Goal: Task Accomplishment & Management: Complete application form

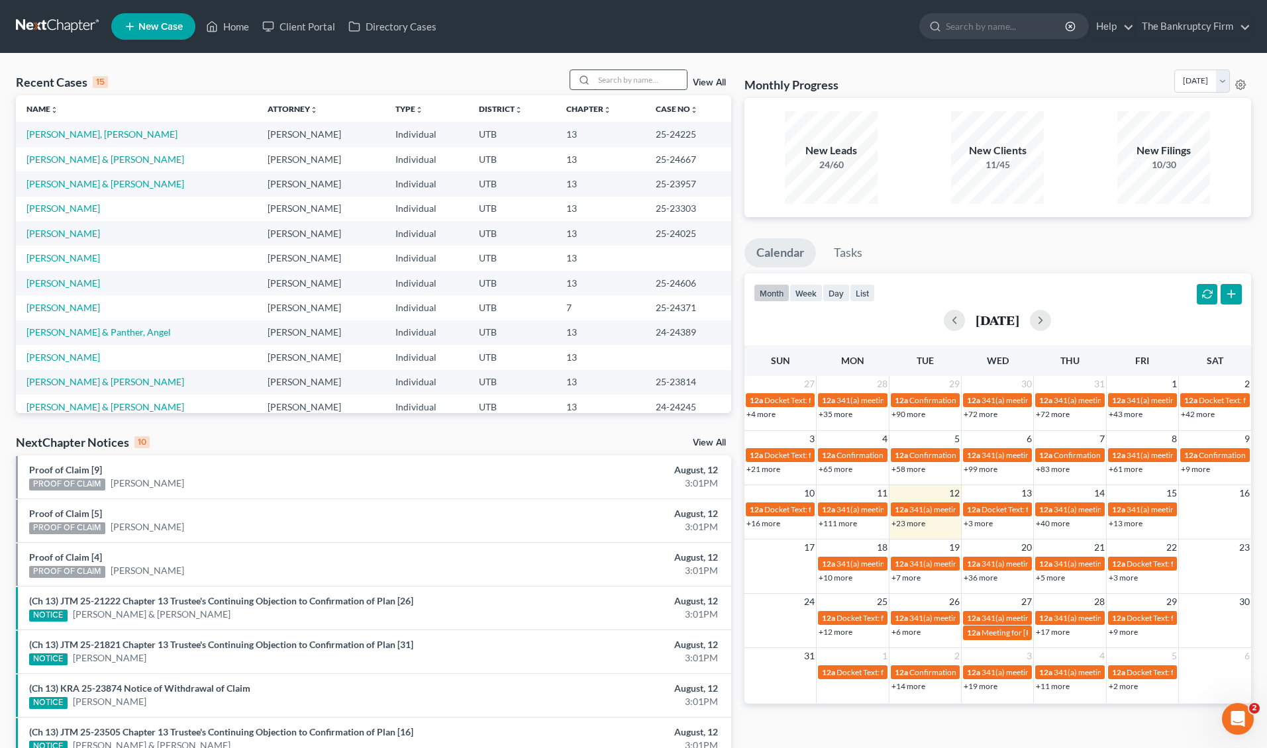
click at [628, 82] on input "search" at bounding box center [640, 79] width 93 height 19
type input "[PERSON_NAME]"
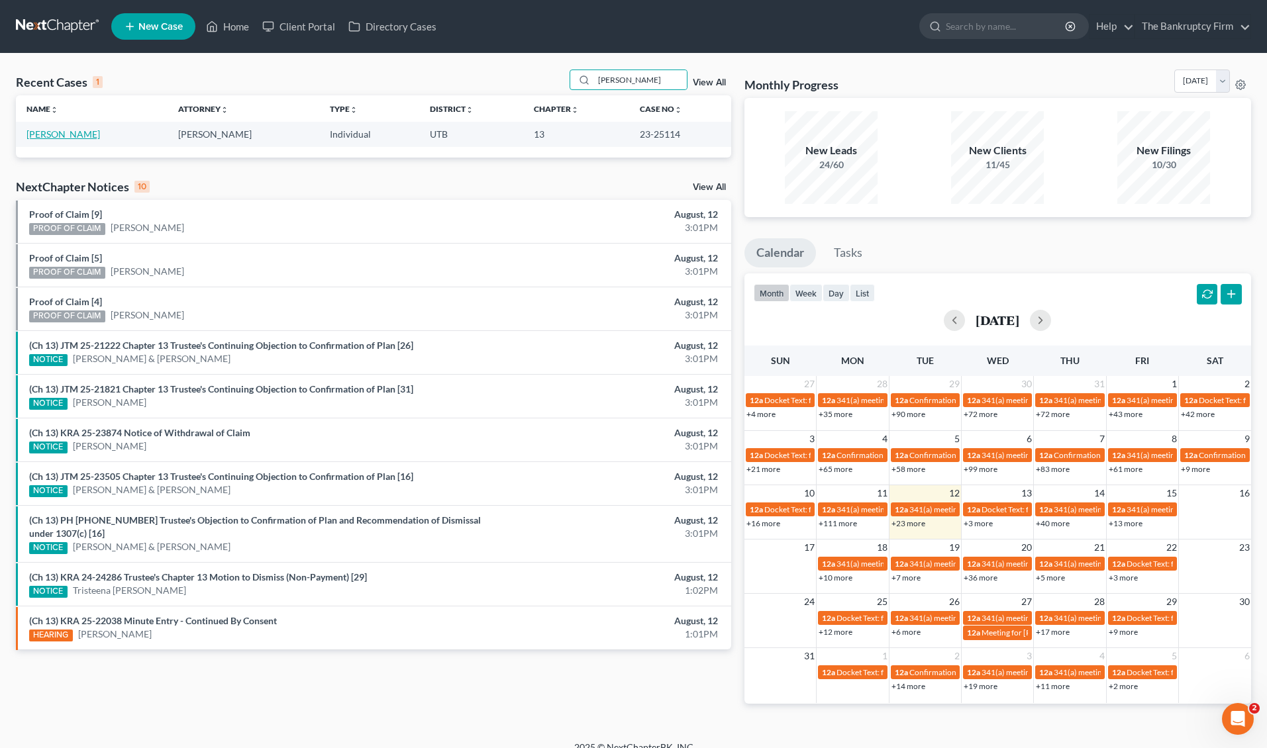
click at [62, 132] on link "[PERSON_NAME]" at bounding box center [62, 133] width 73 height 11
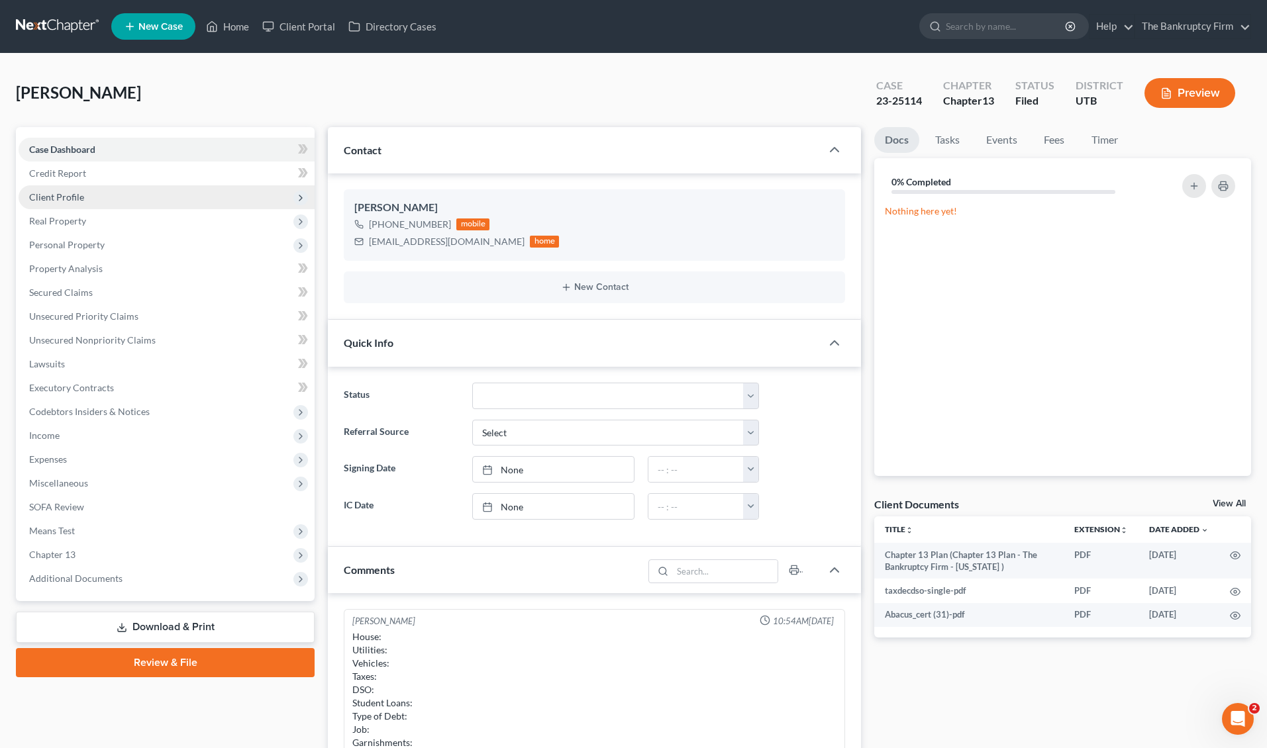
click at [101, 193] on span "Client Profile" at bounding box center [167, 197] width 296 height 24
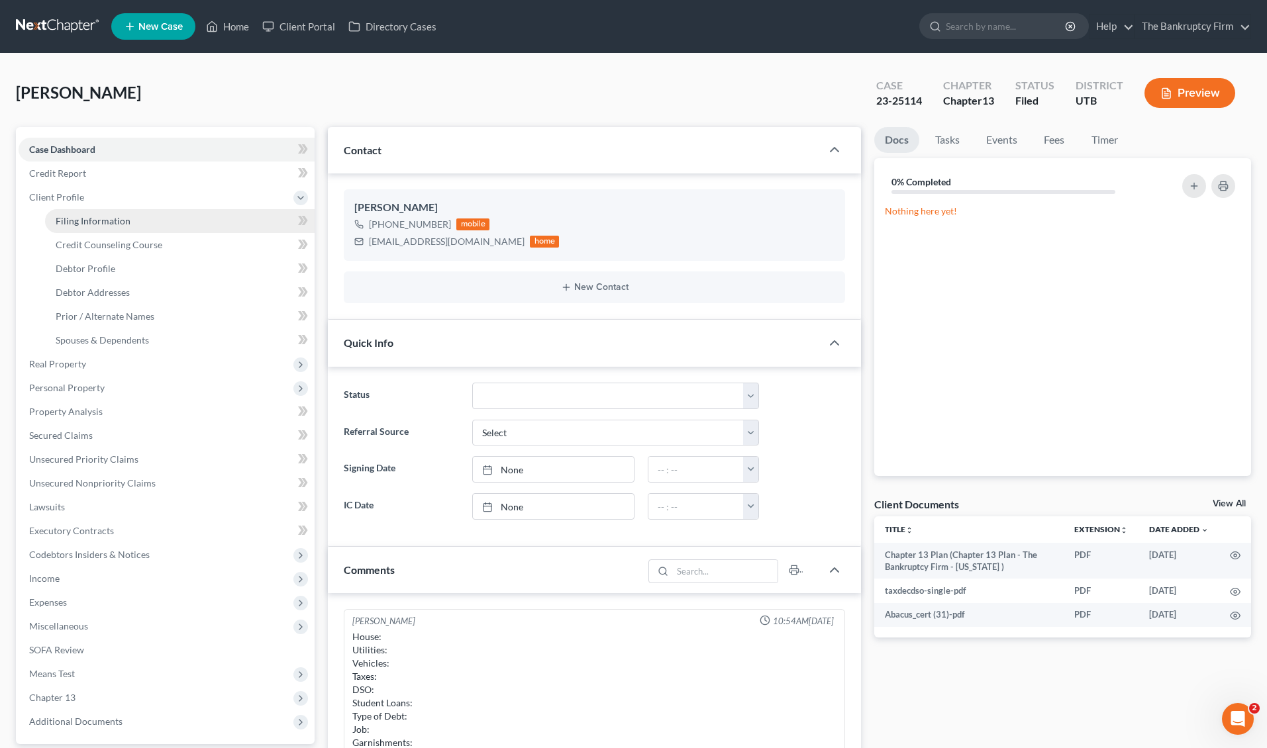
click at [125, 227] on link "Filing Information" at bounding box center [179, 221] width 269 height 24
select select "1"
select select "0"
select select "3"
select select "81"
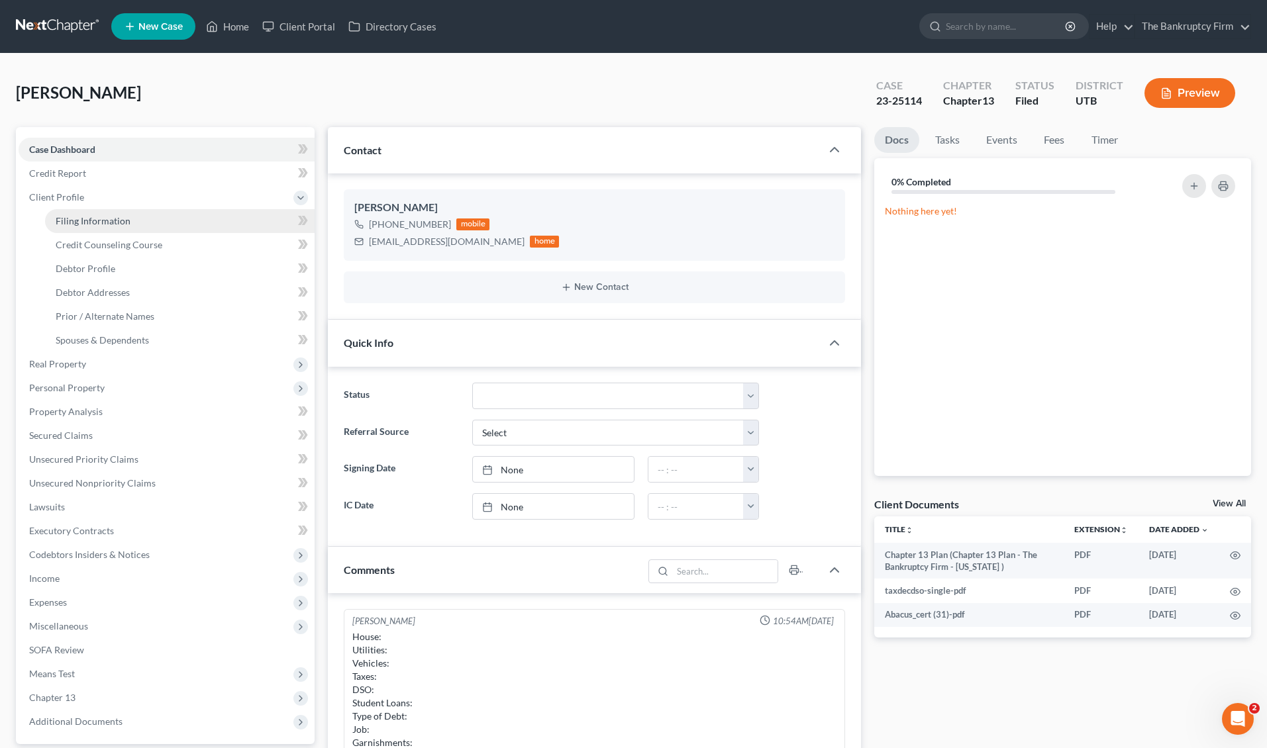
select select "0"
select select "46"
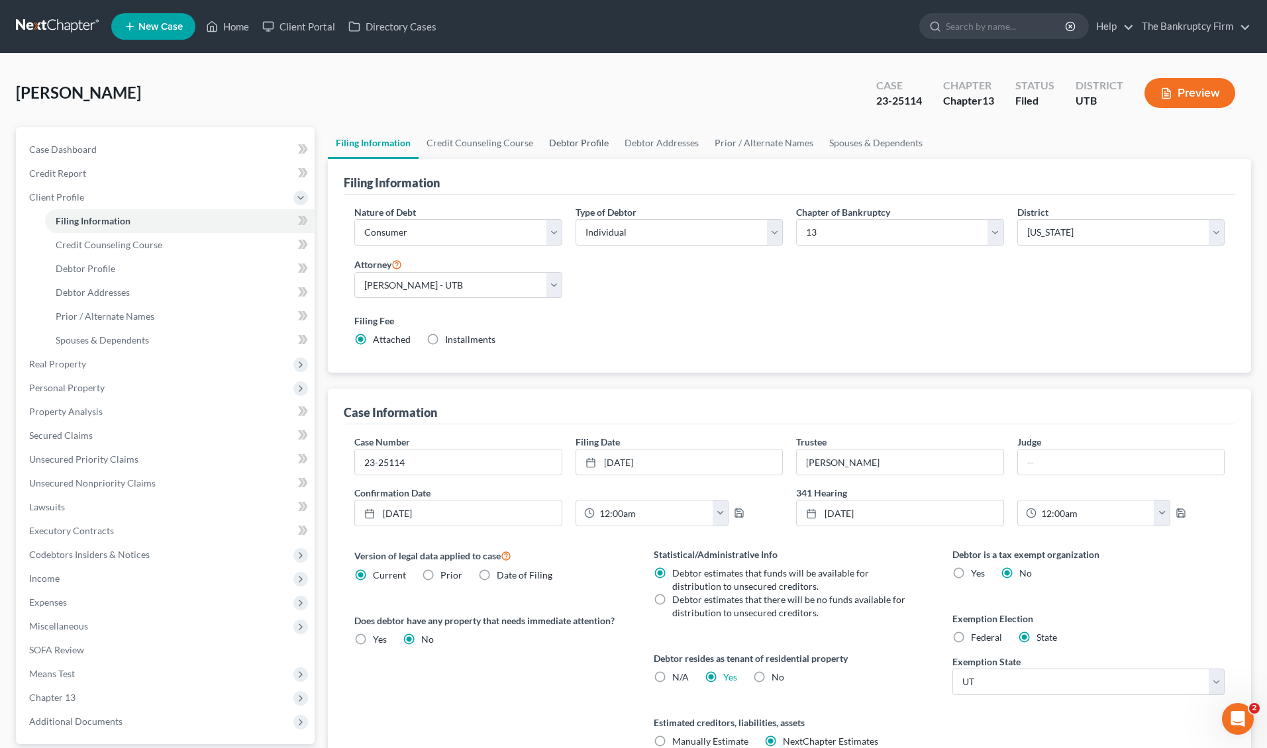
click at [579, 142] on link "Debtor Profile" at bounding box center [578, 143] width 75 height 32
select select "0"
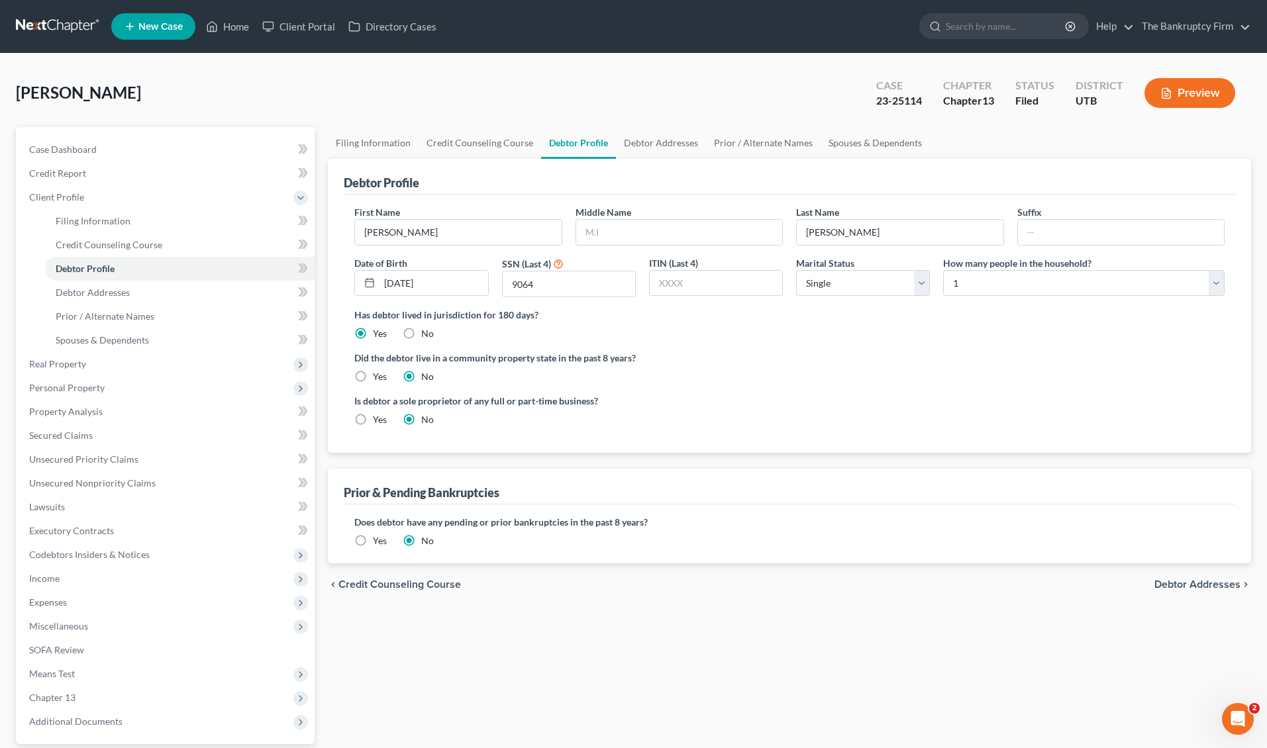
radio input "true"
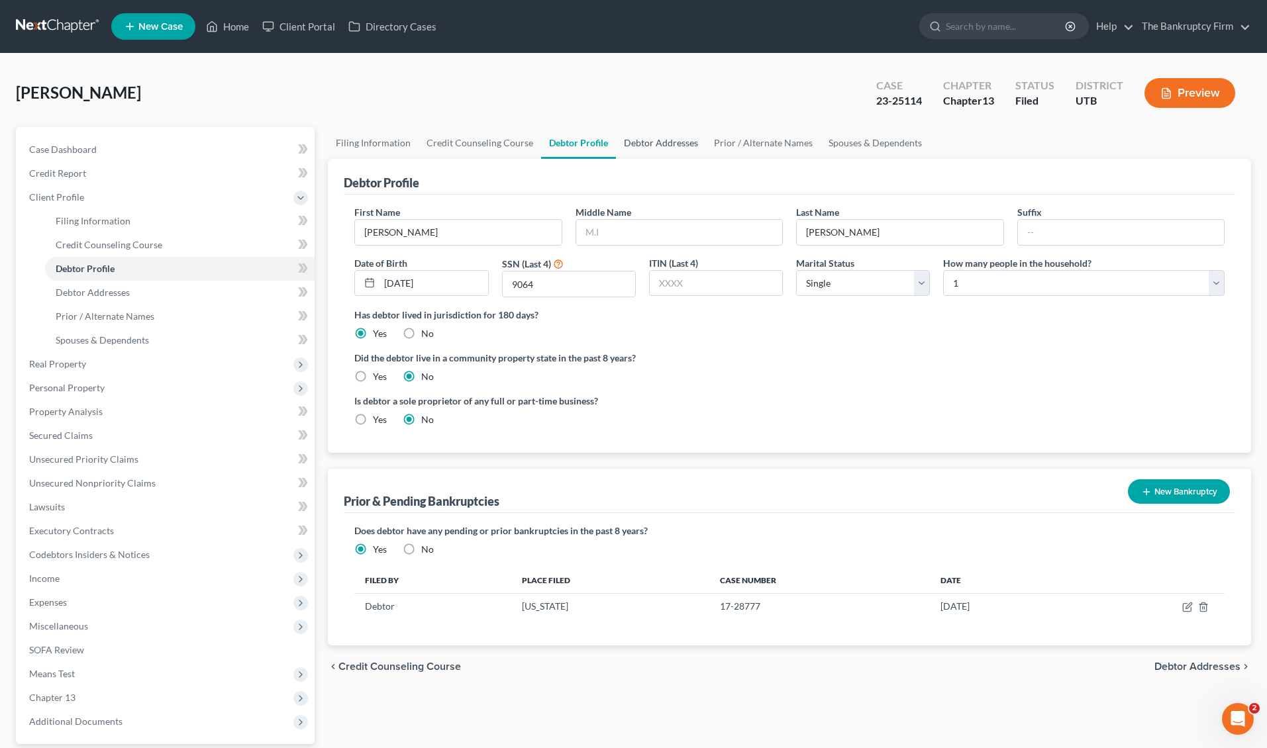
click at [675, 140] on link "Debtor Addresses" at bounding box center [661, 143] width 90 height 32
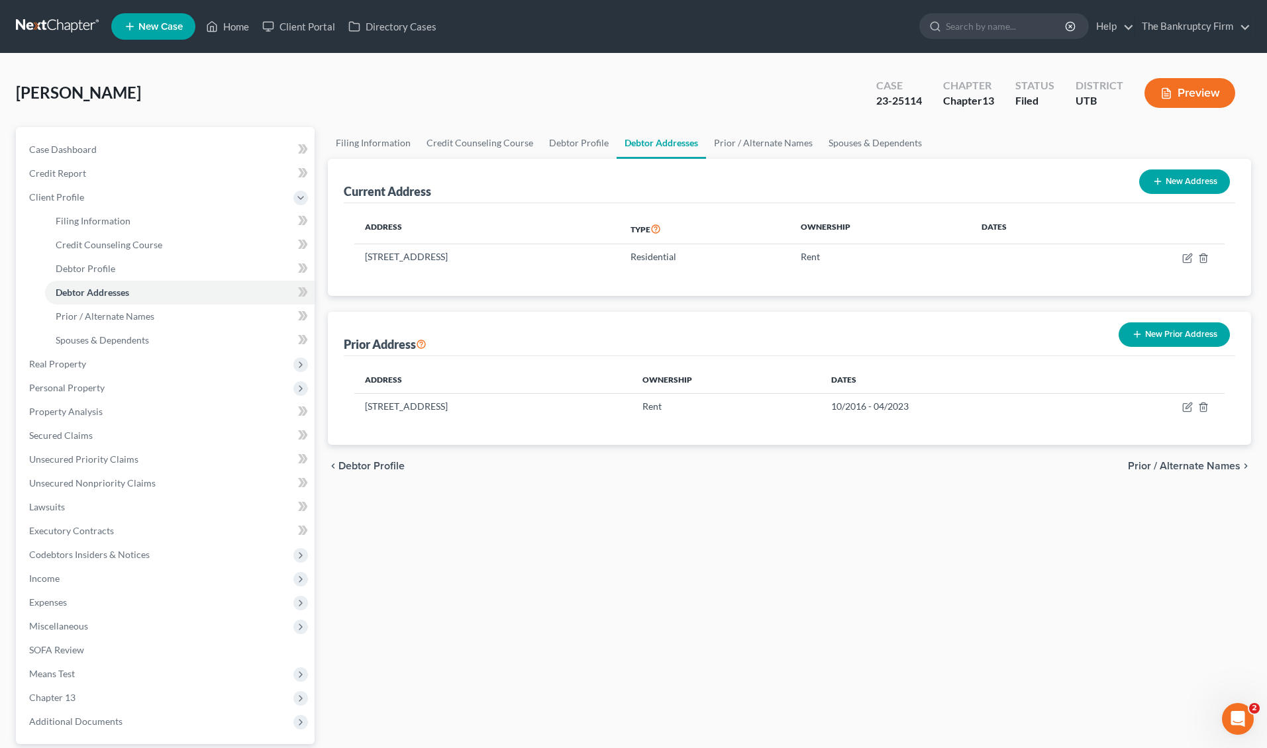
click at [1183, 183] on button "New Address" at bounding box center [1184, 181] width 91 height 24
select select "0"
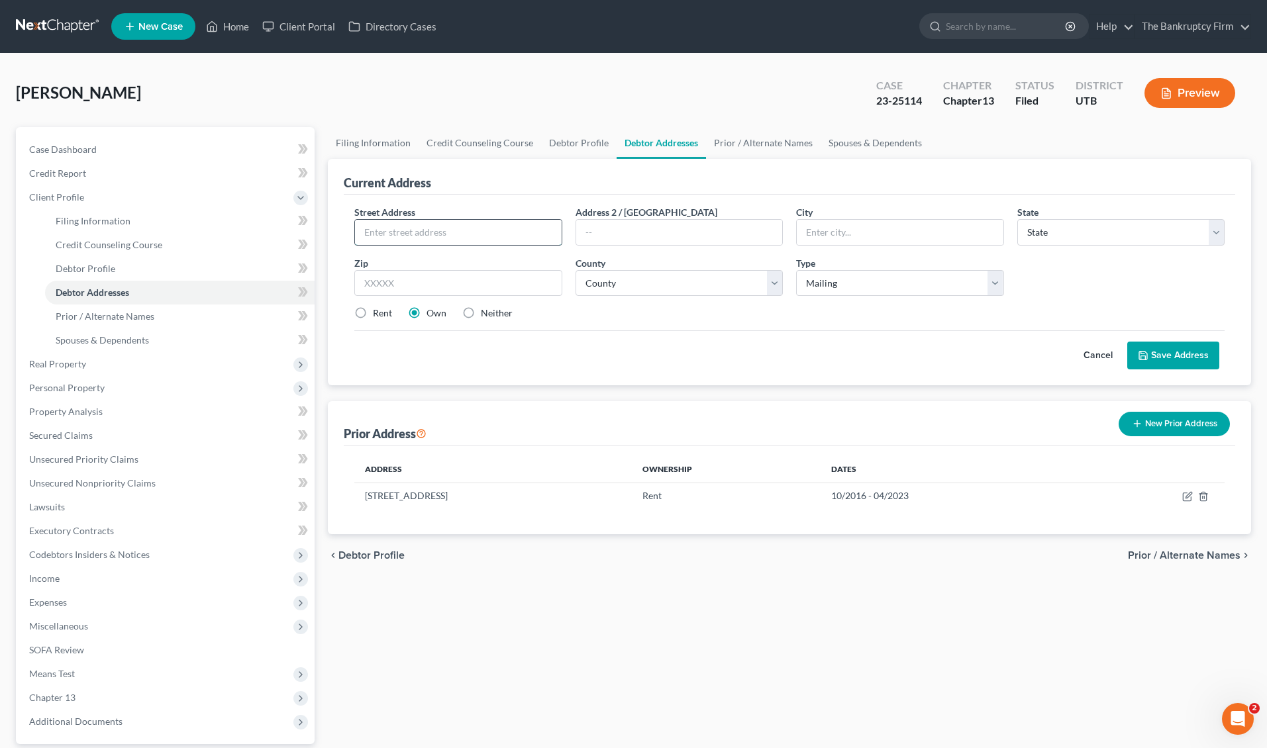
click at [397, 231] on input "text" at bounding box center [458, 232] width 206 height 25
type input "[STREET_ADDRESS]"
type input "South [PERSON_NAME]"
select select "46"
type input "84405"
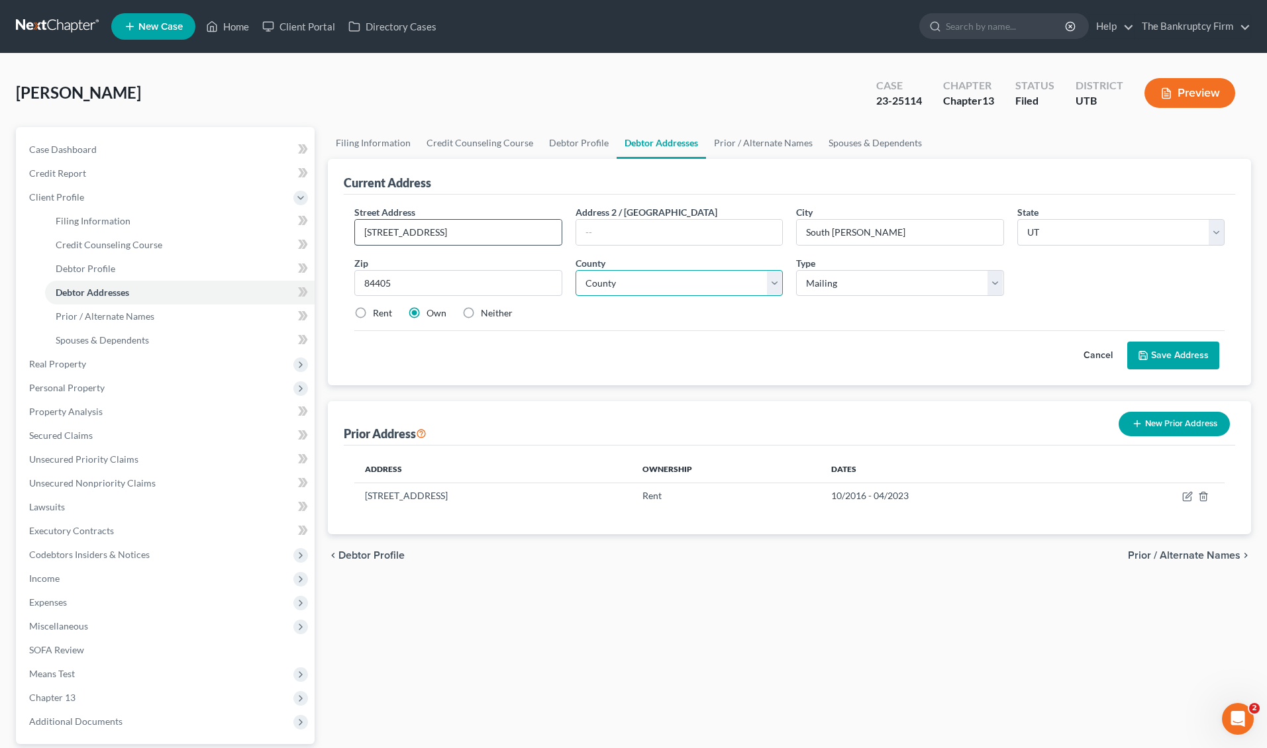
type input "[PERSON_NAME]"
click at [730, 289] on select "County [GEOGRAPHIC_DATA] [GEOGRAPHIC_DATA] [GEOGRAPHIC_DATA] [GEOGRAPHIC_DATA] …" at bounding box center [678, 283] width 207 height 26
select select "5"
click at [950, 282] on select "Select Mailing Rental Business" at bounding box center [899, 283] width 207 height 26
click at [949, 282] on select "Select Mailing Rental Business" at bounding box center [899, 283] width 207 height 26
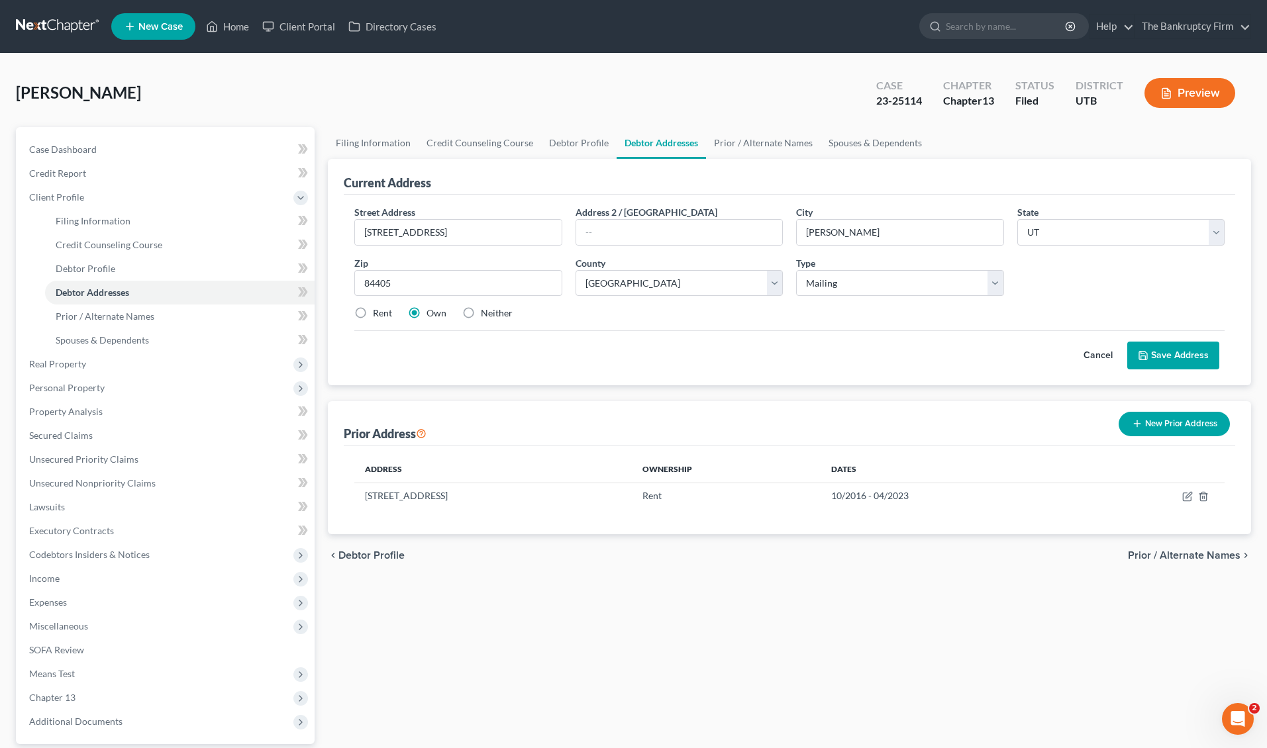
click at [373, 312] on label "Rent" at bounding box center [382, 313] width 19 height 13
click at [378, 312] on input "Rent" at bounding box center [382, 311] width 9 height 9
radio input "true"
click at [997, 279] on select "Select Mailing Rental Business" at bounding box center [899, 283] width 207 height 26
click at [1173, 353] on button "Save Address" at bounding box center [1173, 356] width 92 height 28
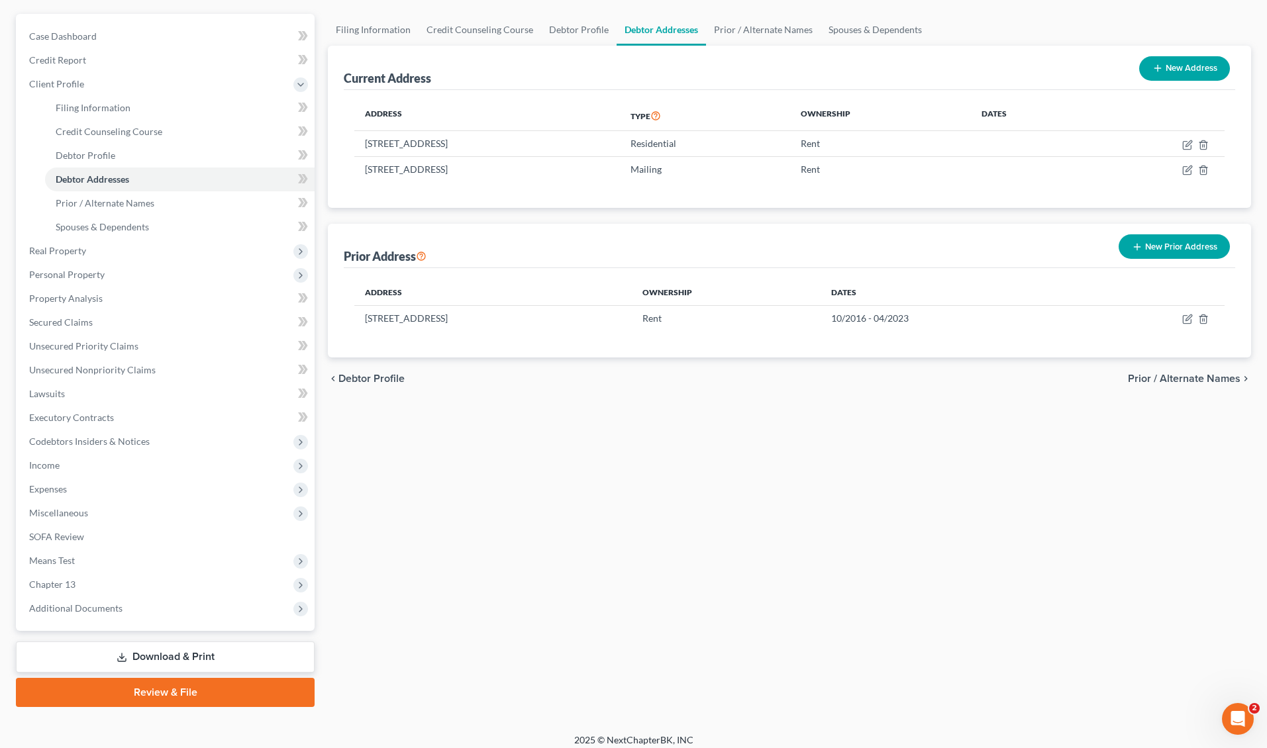
scroll to position [122, 0]
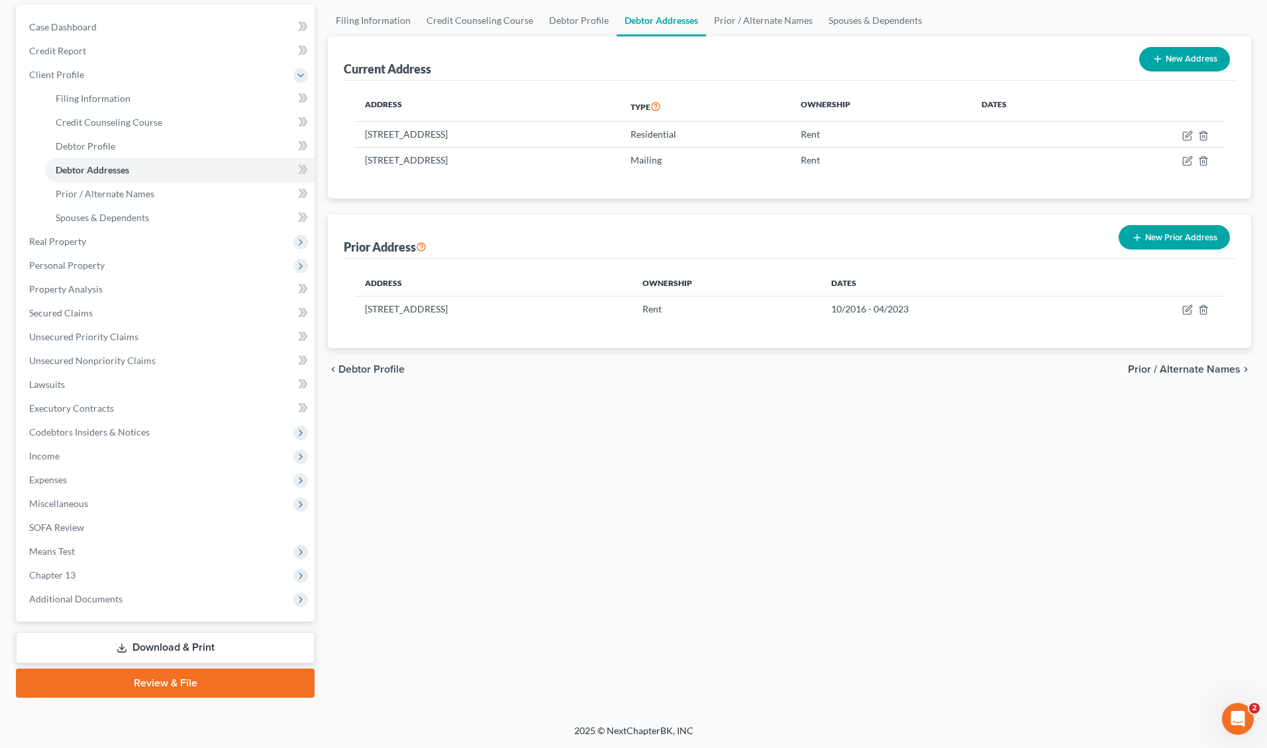
click at [1183, 236] on button "New Prior Address" at bounding box center [1173, 237] width 111 height 24
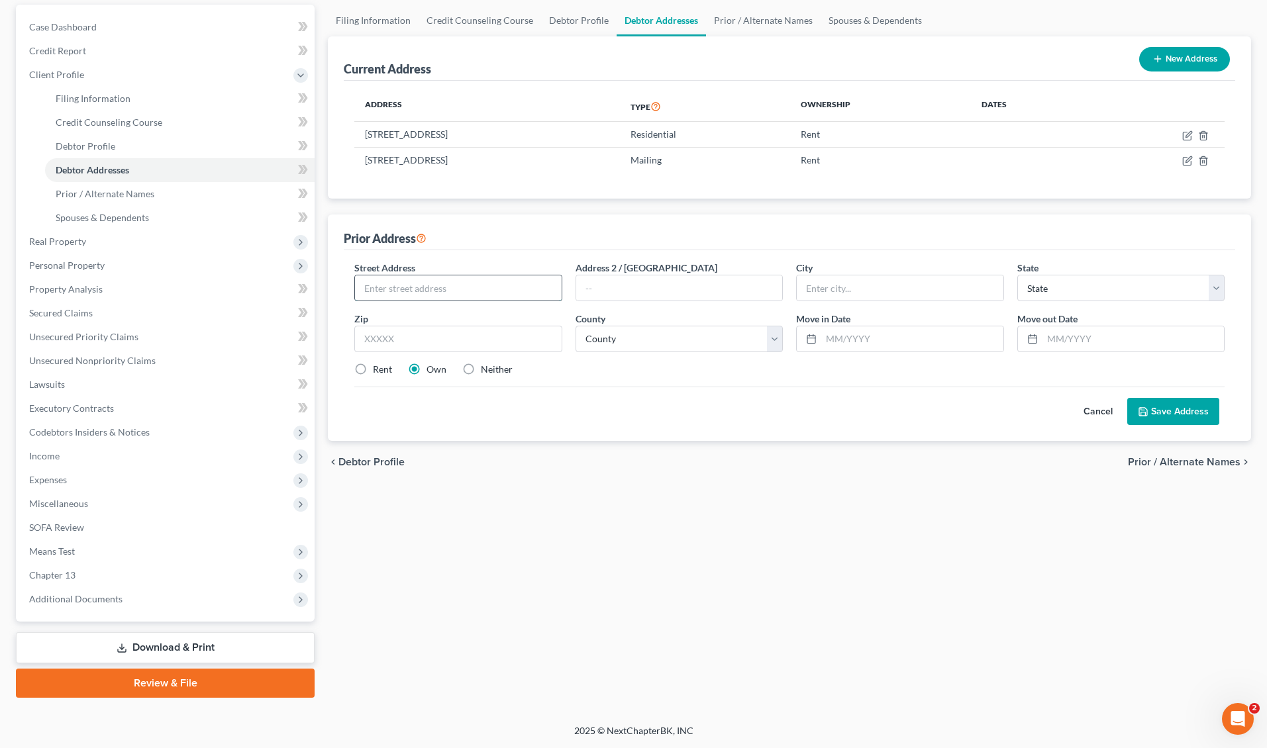
click at [408, 288] on input "text" at bounding box center [458, 287] width 206 height 25
type input "[STREET_ADDRESS]"
type input "Unit B5"
type input "[PERSON_NAME]"
select select "46"
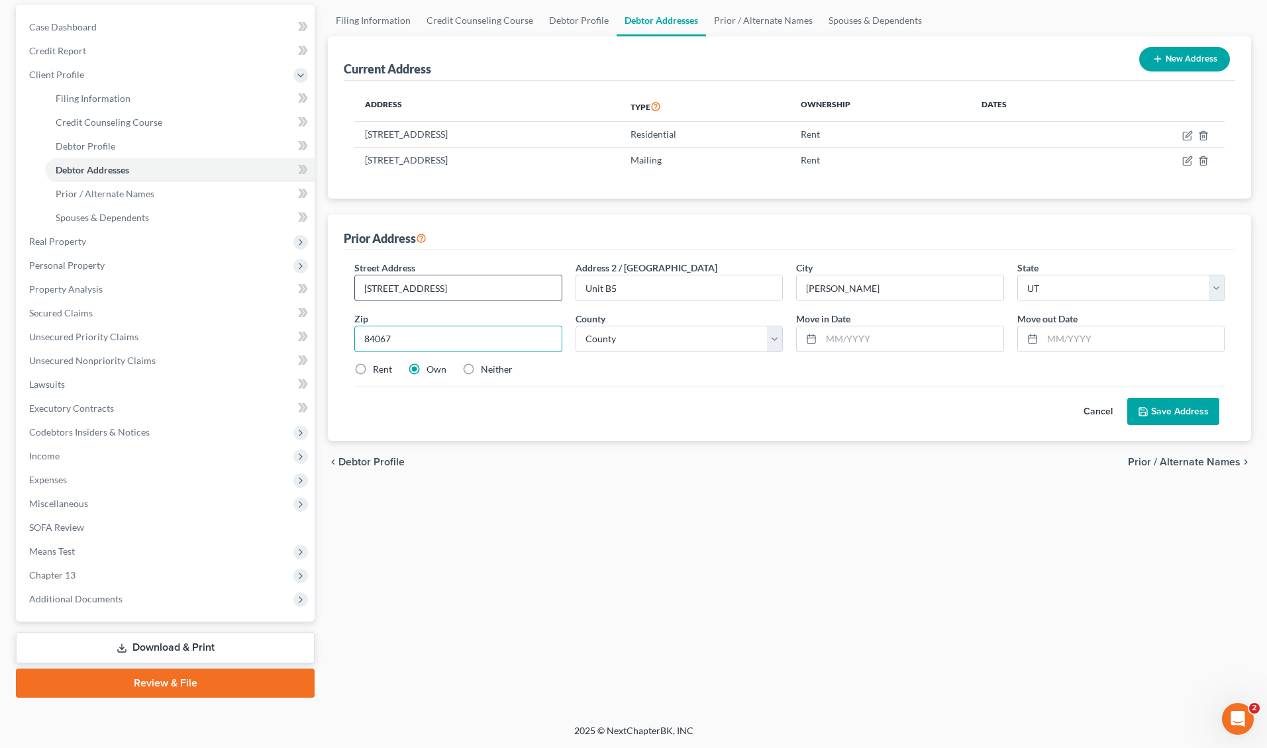
type input "84067"
select select "28"
click at [1191, 412] on button "Save Address" at bounding box center [1173, 412] width 92 height 28
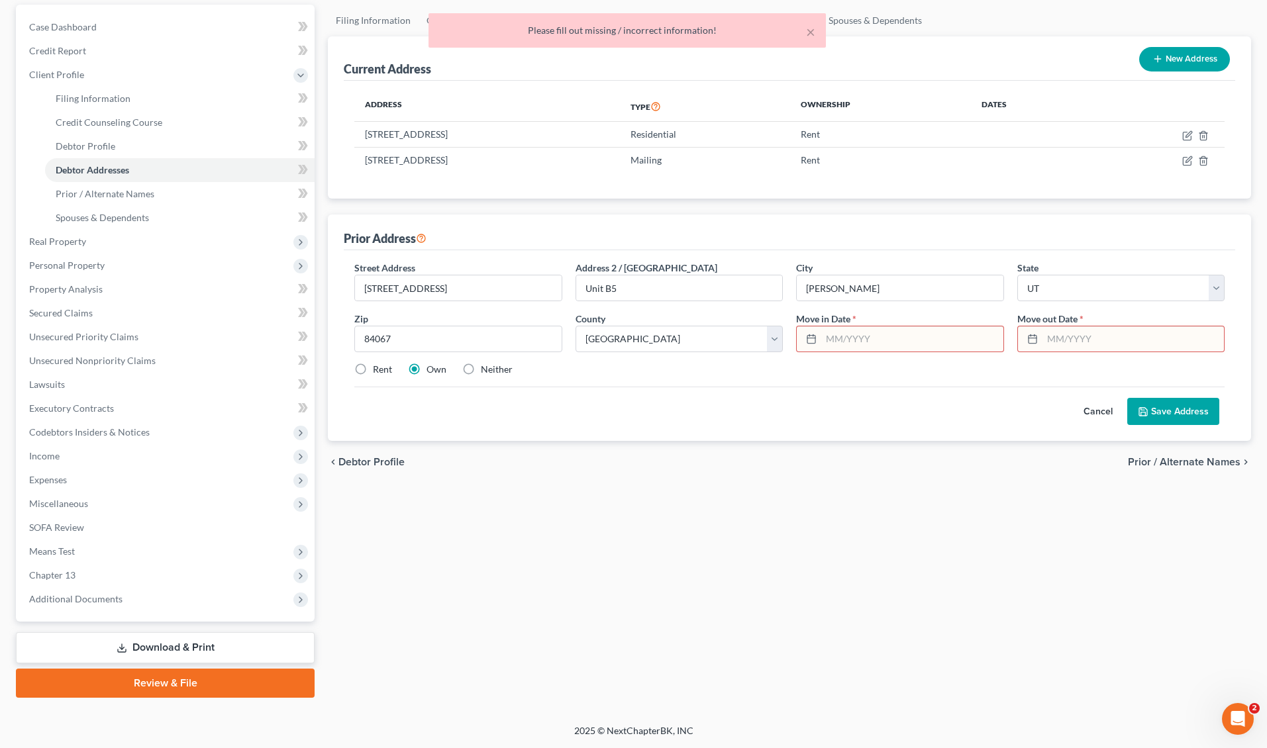
click at [845, 341] on input "text" at bounding box center [911, 338] width 181 height 25
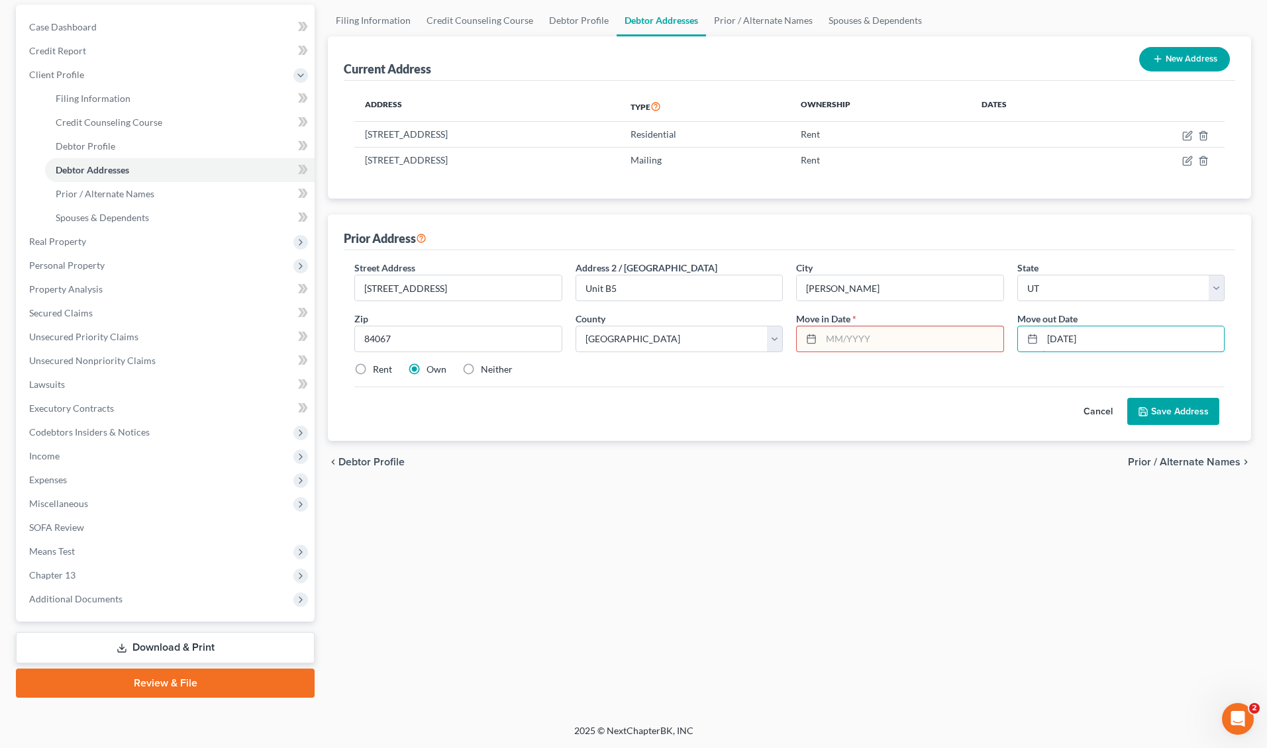
type input "[DATE]"
click at [885, 331] on input "text" at bounding box center [911, 338] width 181 height 25
type input "01/2016"
click at [1165, 412] on button "Save Address" at bounding box center [1173, 412] width 92 height 28
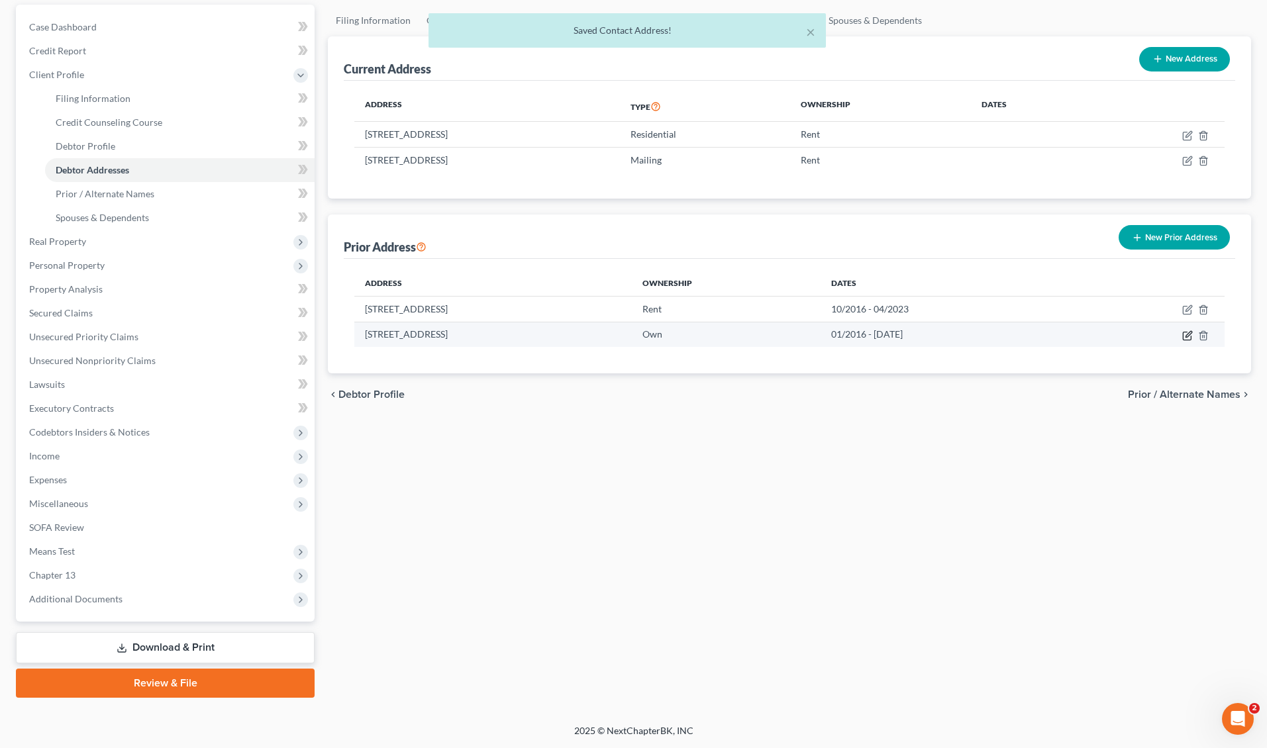
click at [1188, 336] on icon "button" at bounding box center [1188, 334] width 6 height 6
select select "46"
select select "28"
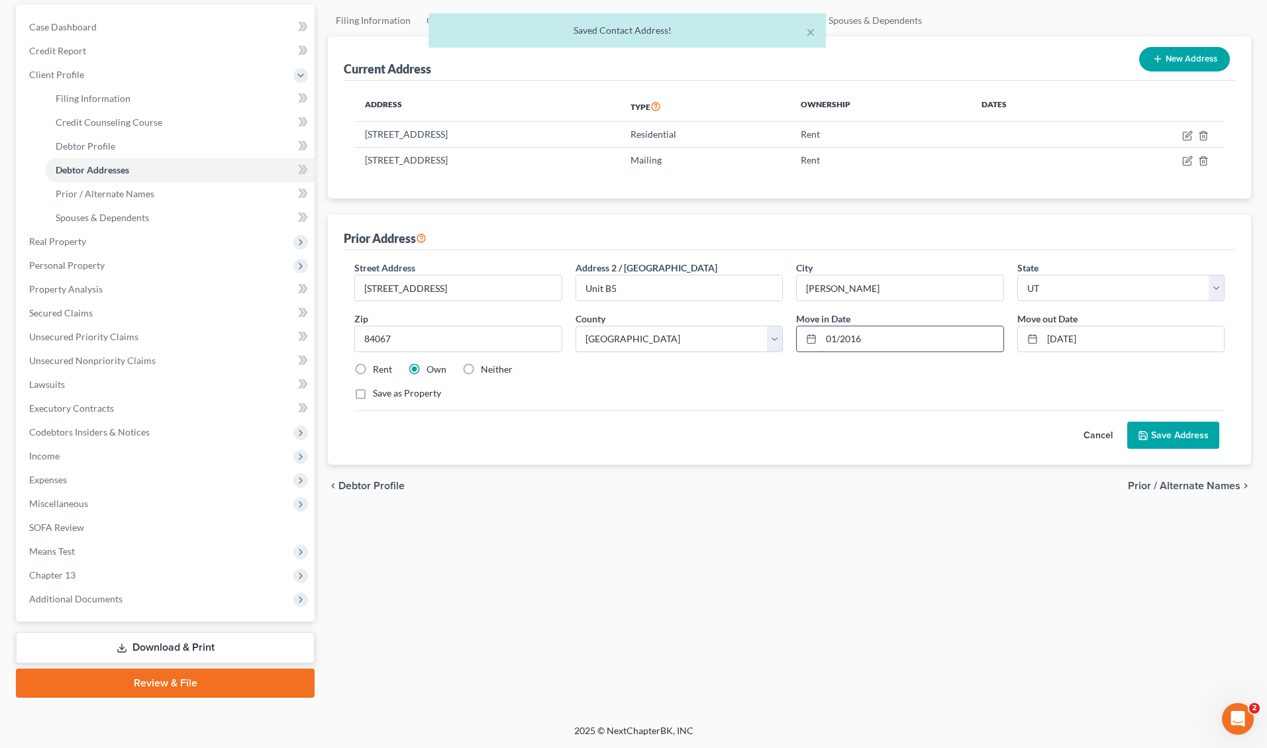
click at [879, 342] on input "01/2016" at bounding box center [911, 338] width 181 height 25
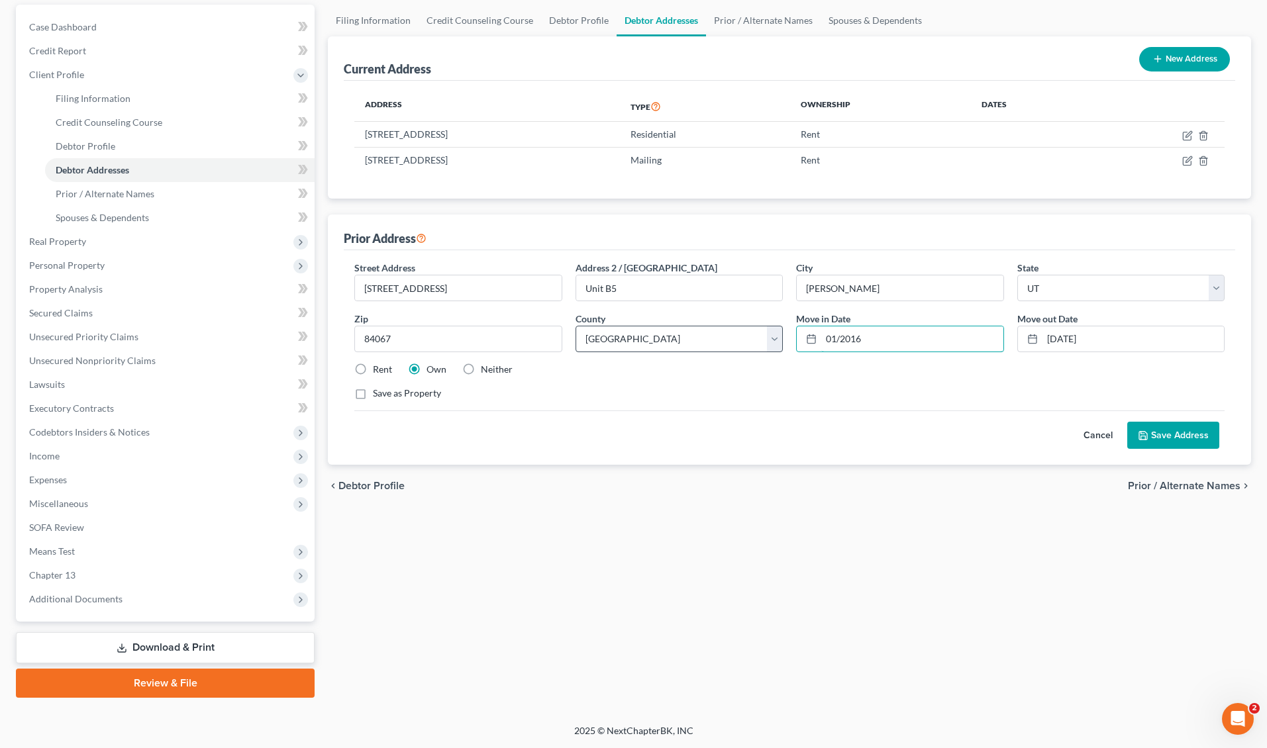
drag, startPoint x: 911, startPoint y: 342, endPoint x: 779, endPoint y: 336, distance: 132.6
click at [779, 336] on div "Street Address * [STREET_ADDRESS] * [PERSON_NAME] State * State [US_STATE] AK A…" at bounding box center [789, 336] width 883 height 150
type input "04/2023"
type input "8/2025"
click at [1191, 428] on button "Save Address" at bounding box center [1173, 436] width 92 height 28
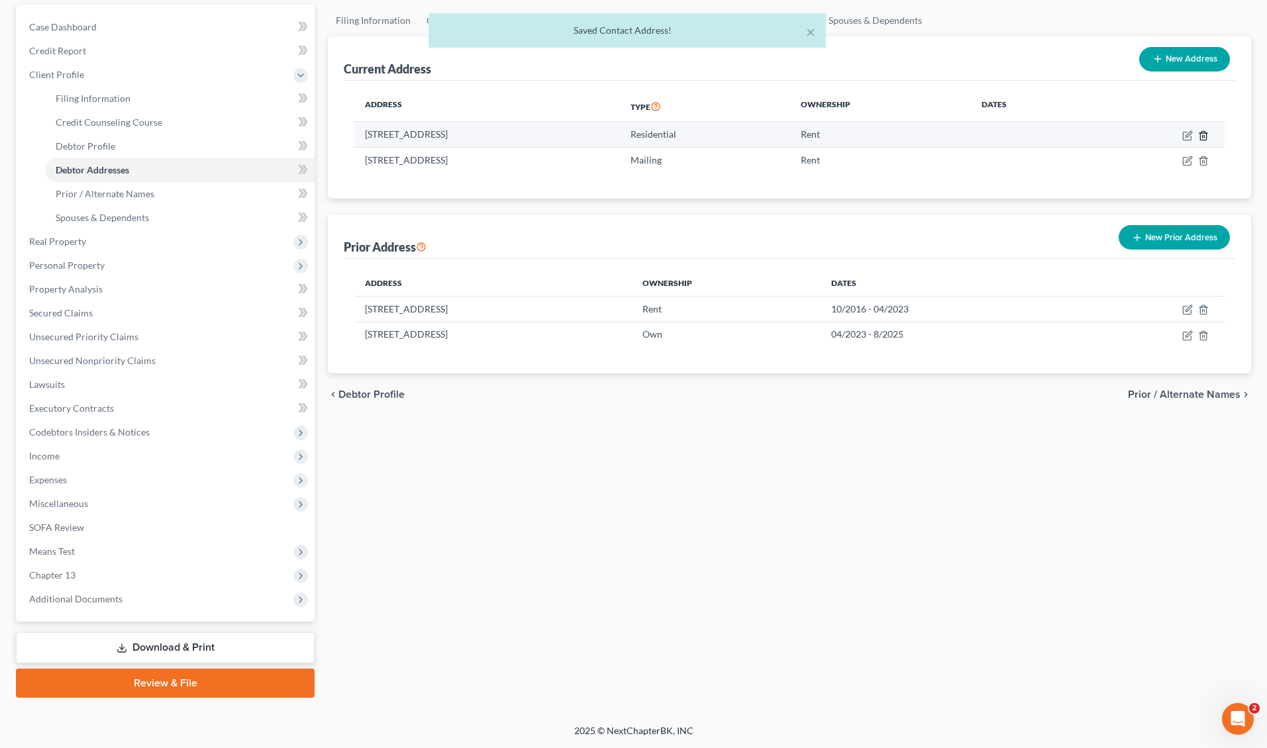
click at [1204, 135] on line "button" at bounding box center [1204, 136] width 0 height 3
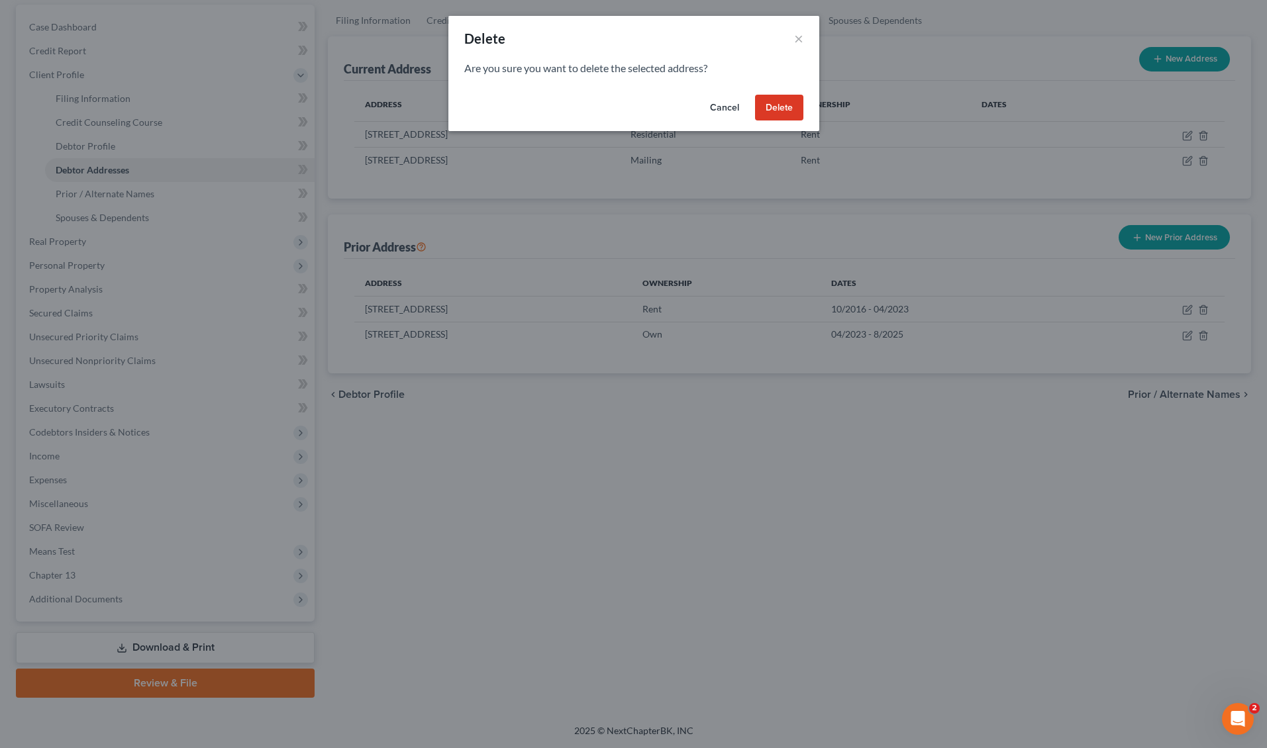
click at [785, 107] on button "Delete" at bounding box center [779, 108] width 48 height 26
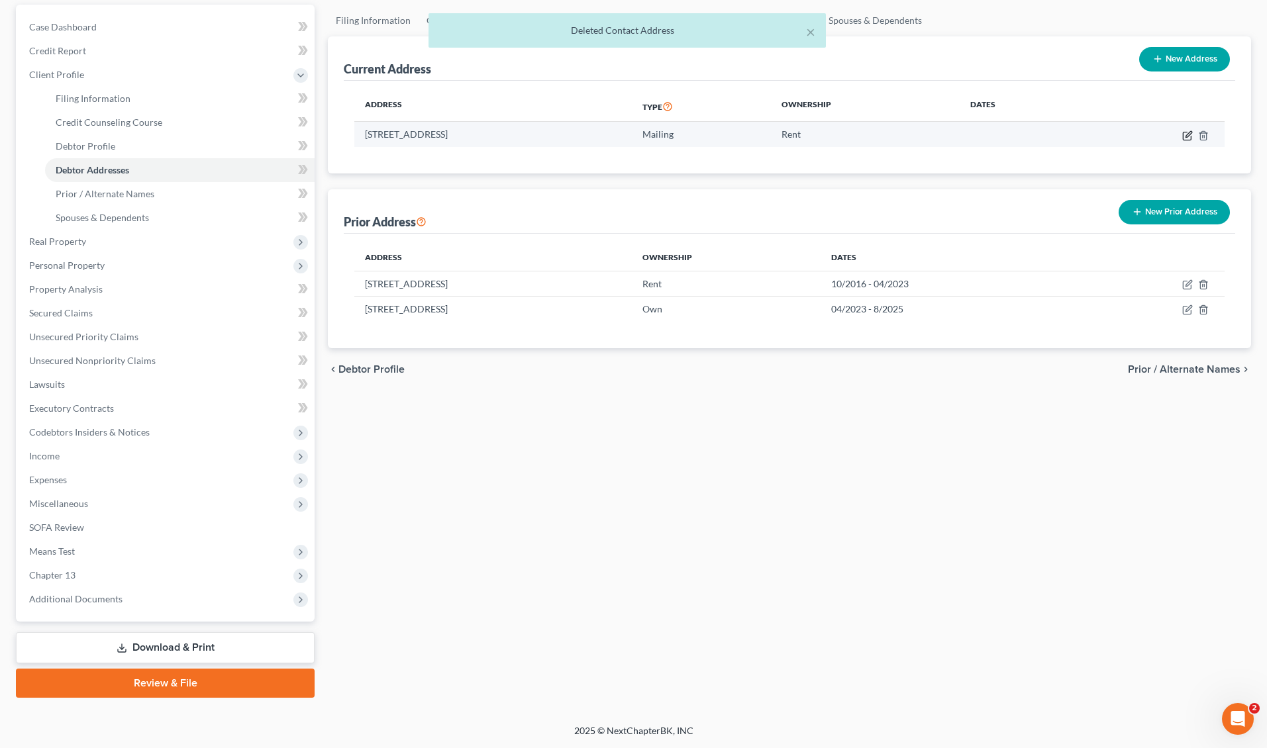
click at [1185, 135] on icon "button" at bounding box center [1188, 134] width 6 height 6
select select "46"
select select "5"
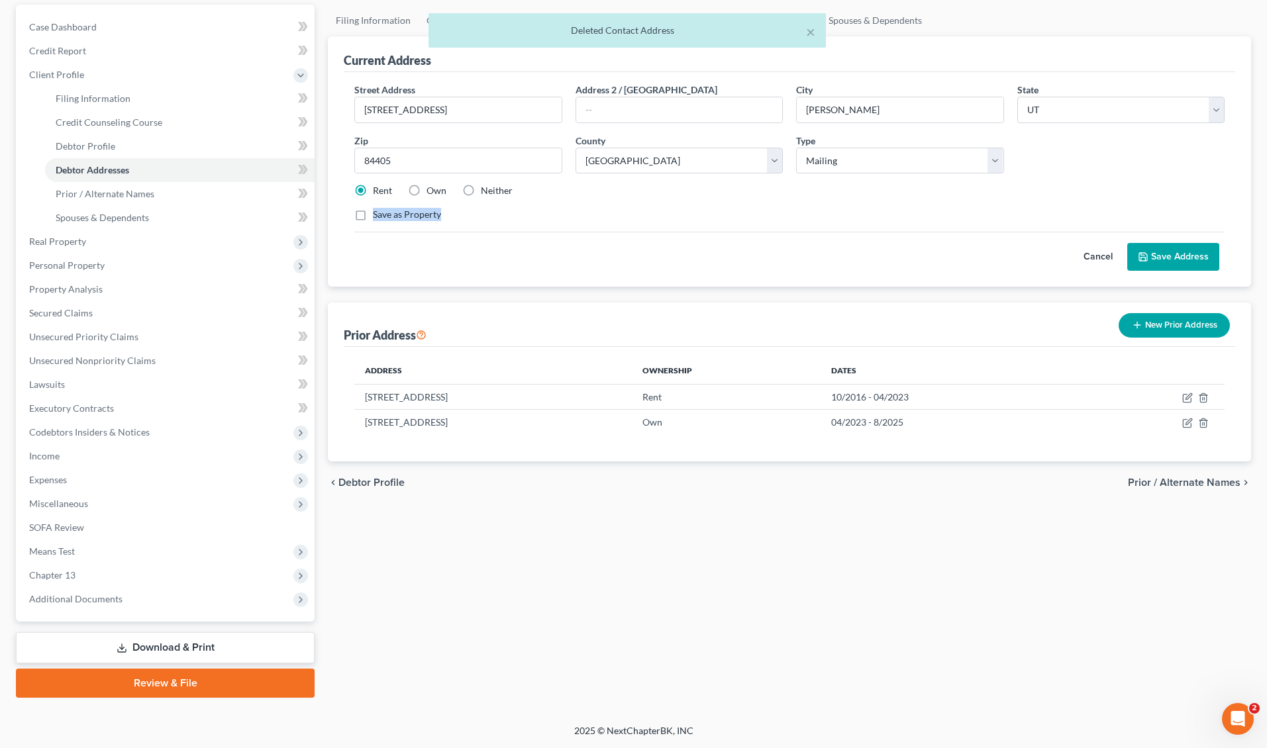
drag, startPoint x: 900, startPoint y: 209, endPoint x: 932, endPoint y: 183, distance: 40.4
click at [913, 203] on div "Street Address * [STREET_ADDRESS] * [PERSON_NAME][GEOGRAPHIC_DATA] * State [US_…" at bounding box center [789, 158] width 883 height 150
click at [936, 169] on select "Select Residential Mailing Rental Business" at bounding box center [899, 161] width 207 height 26
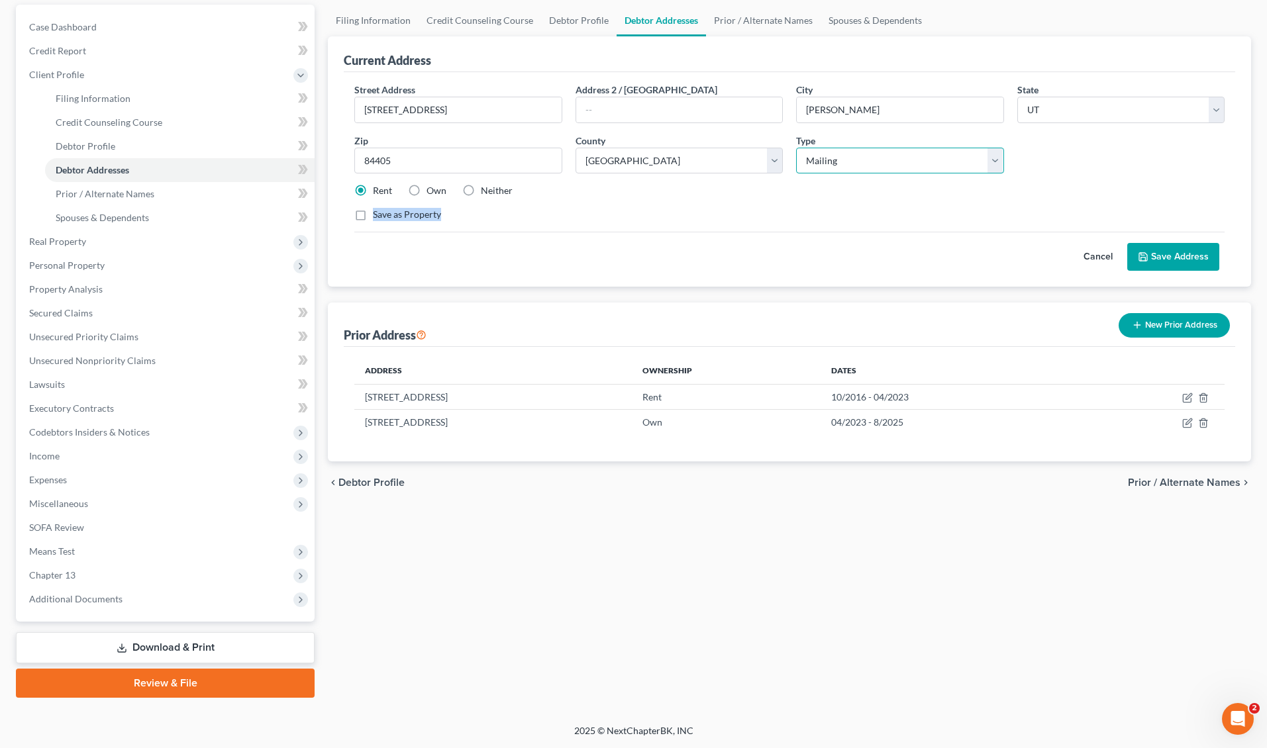
select select "2"
click at [493, 115] on input "[STREET_ADDRESS]" at bounding box center [458, 109] width 206 height 25
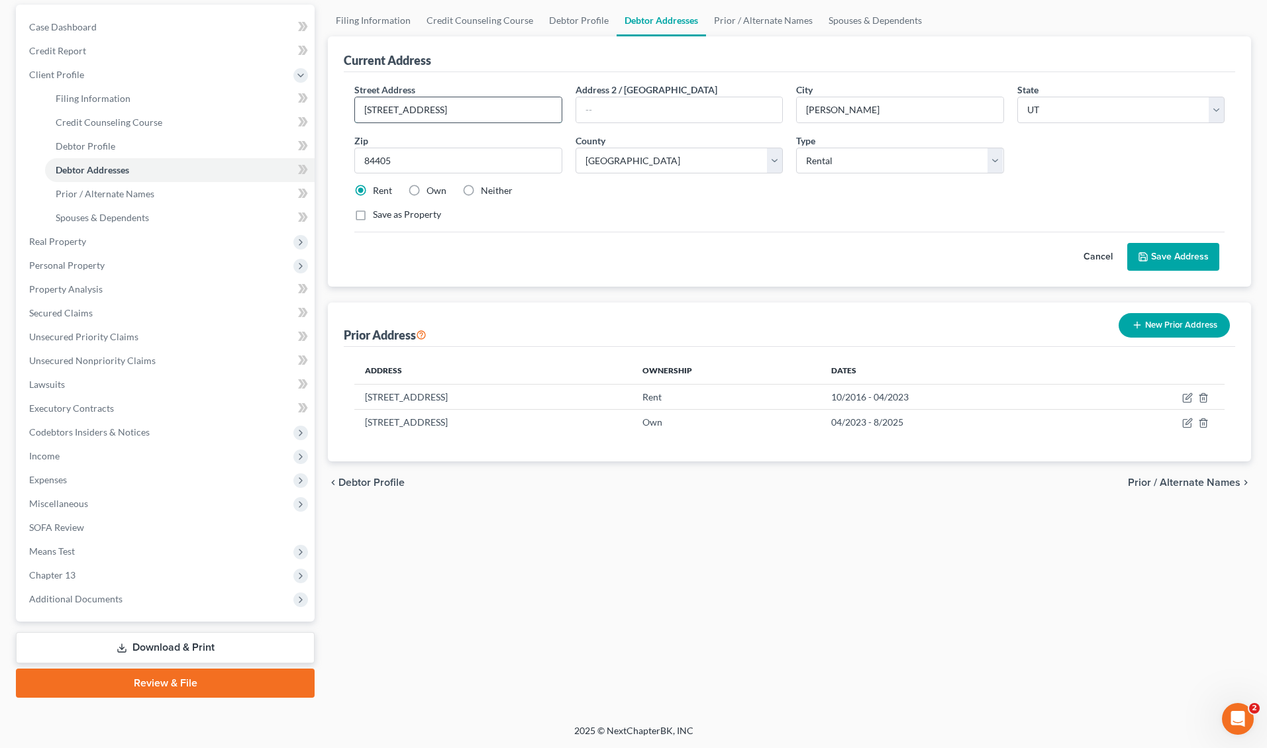
click at [493, 115] on input "[STREET_ADDRESS]" at bounding box center [458, 109] width 206 height 25
click at [1190, 262] on button "Save Address" at bounding box center [1173, 257] width 92 height 28
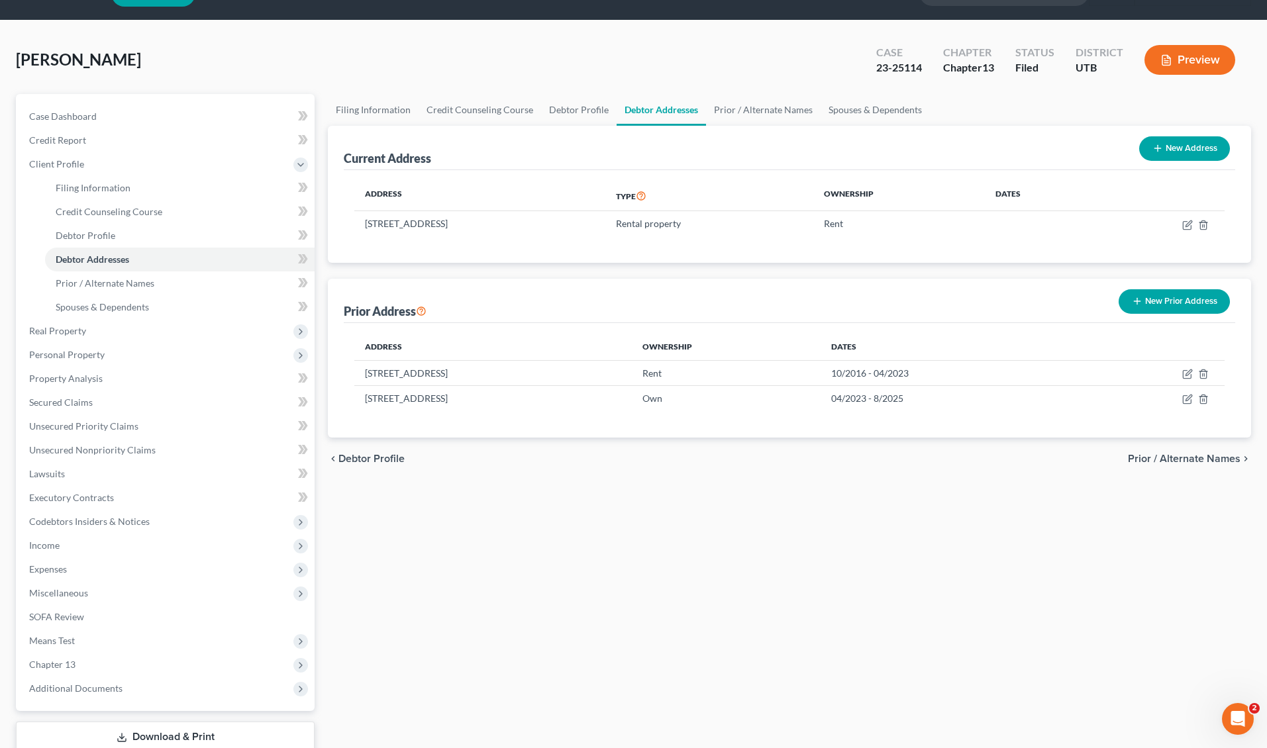
scroll to position [0, 0]
